Goal: Task Accomplishment & Management: Manage account settings

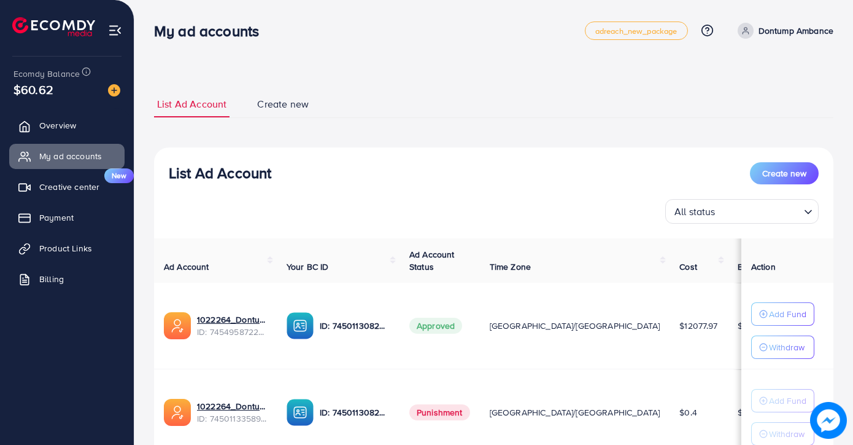
scroll to position [99, 0]
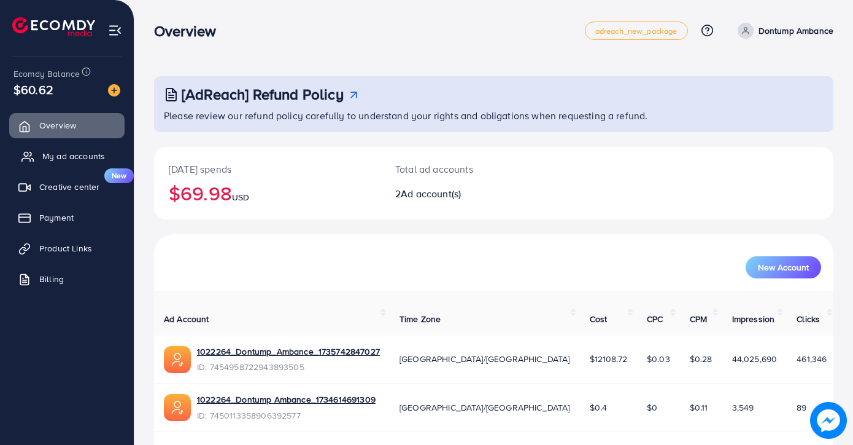
click at [56, 160] on span "My ad accounts" at bounding box center [73, 156] width 63 height 12
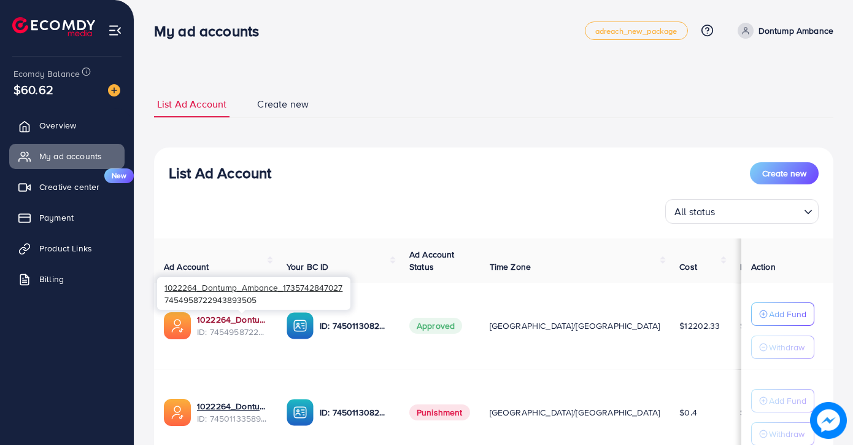
click at [239, 316] on link "1022264_Dontump_Ambance_1735742847027" at bounding box center [232, 319] width 70 height 12
click at [802, 26] on p "Dontump Ambance" at bounding box center [796, 30] width 75 height 15
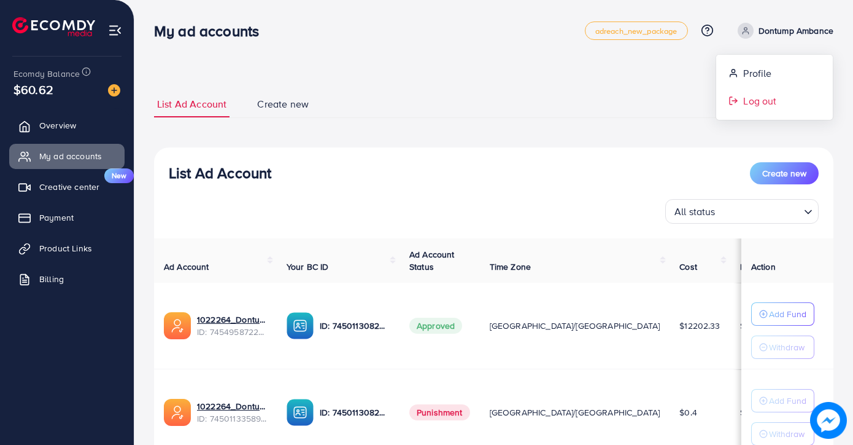
click at [767, 96] on span "Log out" at bounding box center [760, 100] width 33 height 15
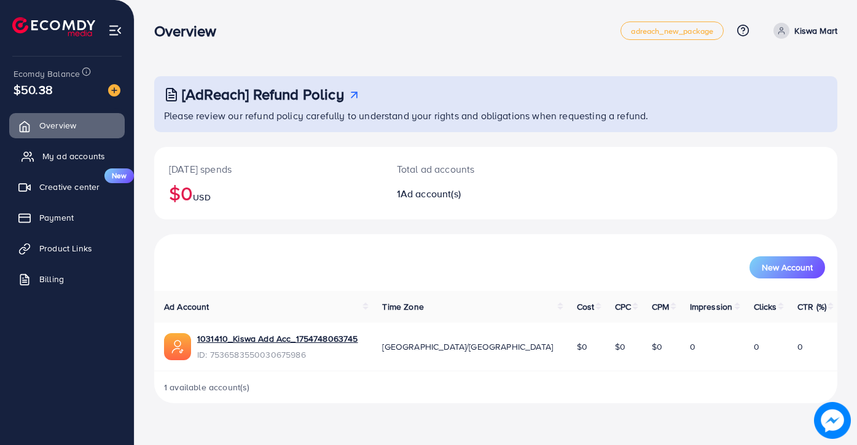
click at [65, 152] on span "My ad accounts" at bounding box center [73, 156] width 63 height 12
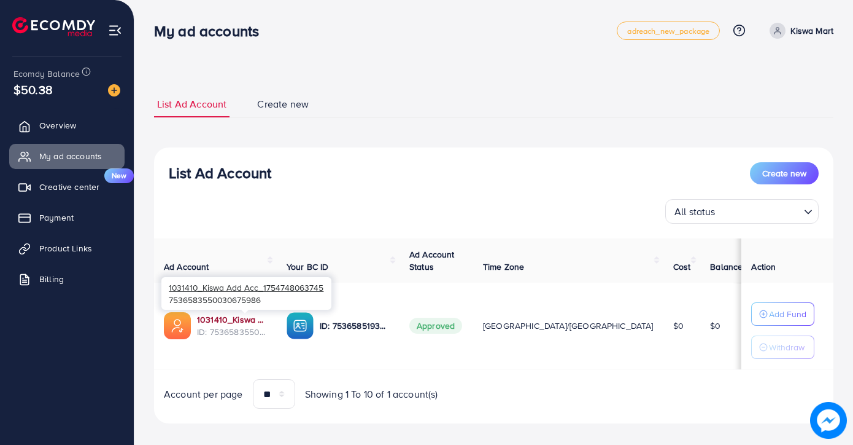
click at [252, 317] on link "1031410_Kiswa Add Acc_1754748063745" at bounding box center [232, 319] width 70 height 12
click at [230, 313] on div "1031410_Kiswa Add Acc_1754748063745 7536583550030675986" at bounding box center [246, 293] width 170 height 40
click at [231, 314] on link "1031410_Kiswa Add Acc_1754748063745" at bounding box center [232, 319] width 70 height 12
